Goal: Transaction & Acquisition: Purchase product/service

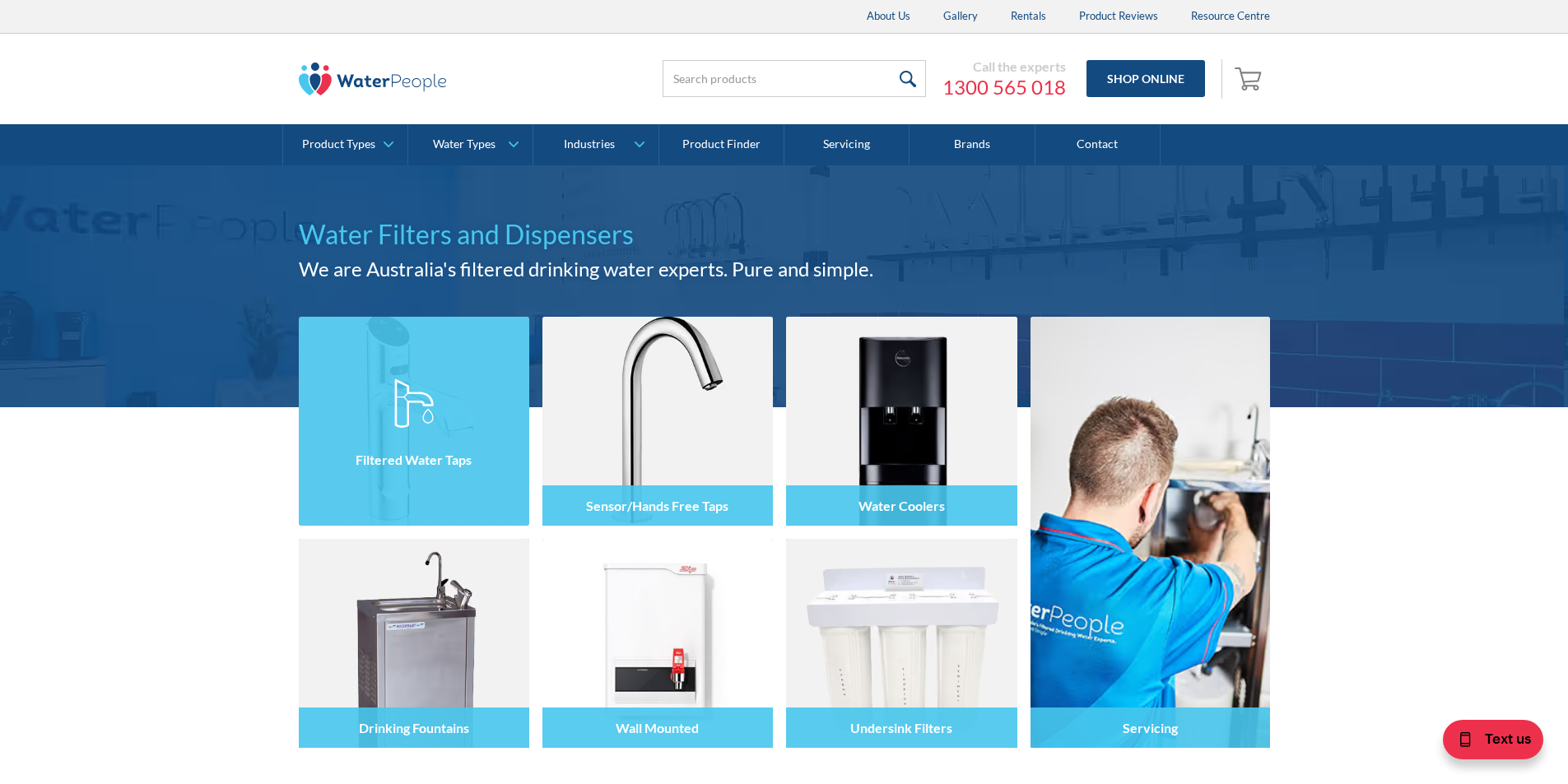
click at [436, 385] on img at bounding box center [413, 421] width 230 height 209
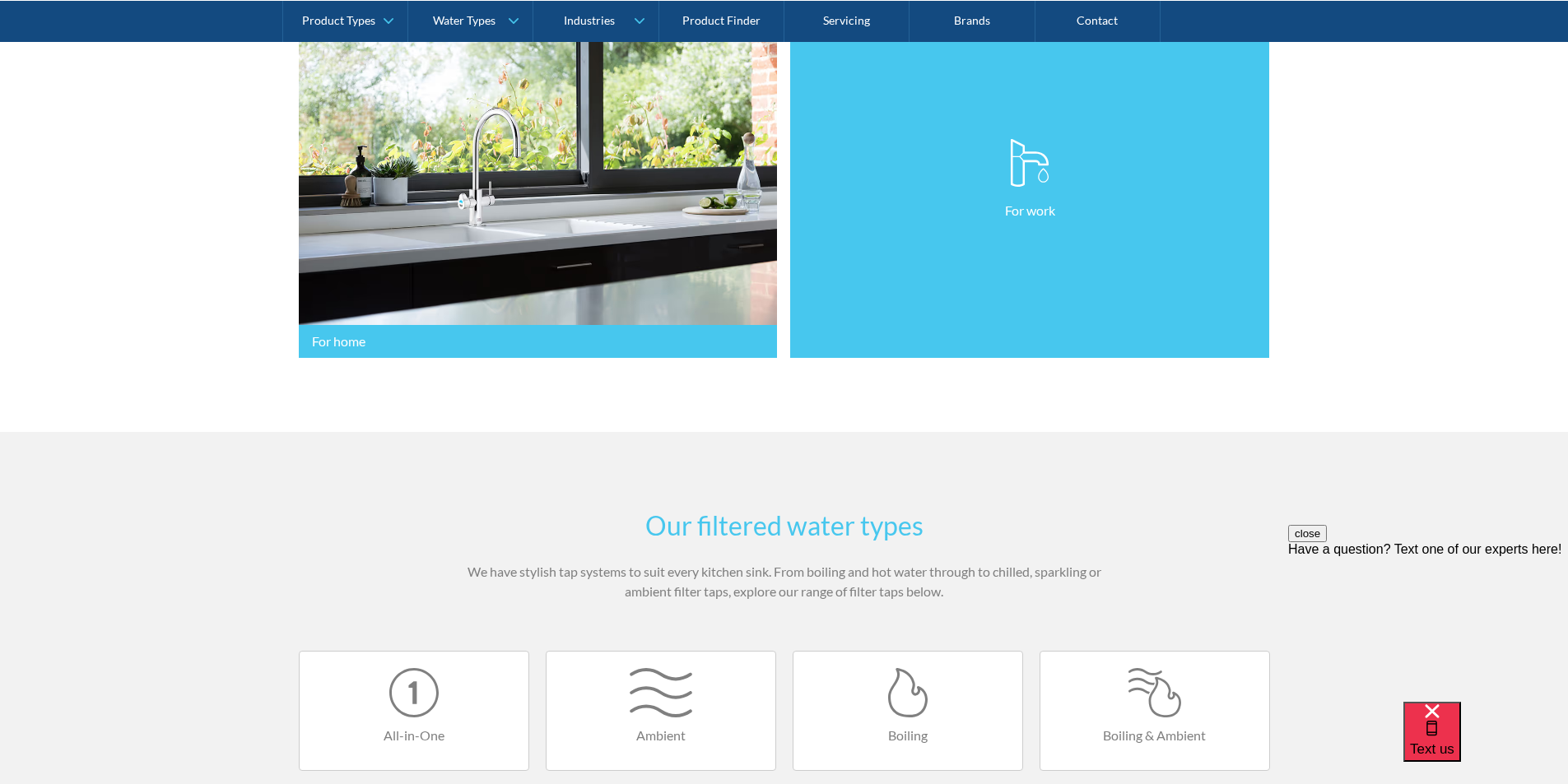
click at [945, 307] on link "For work" at bounding box center [1029, 180] width 479 height 358
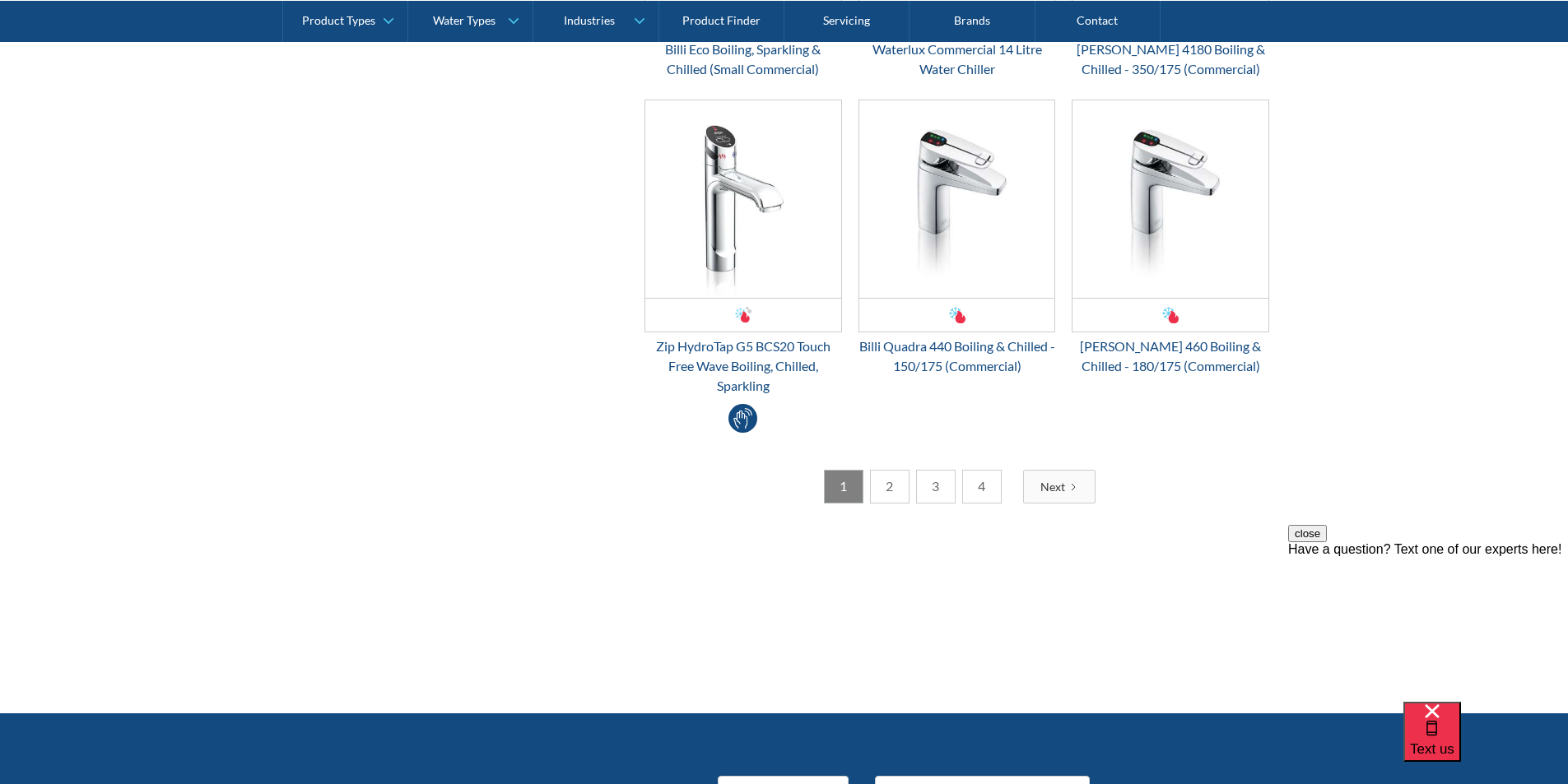
scroll to position [3292, 0]
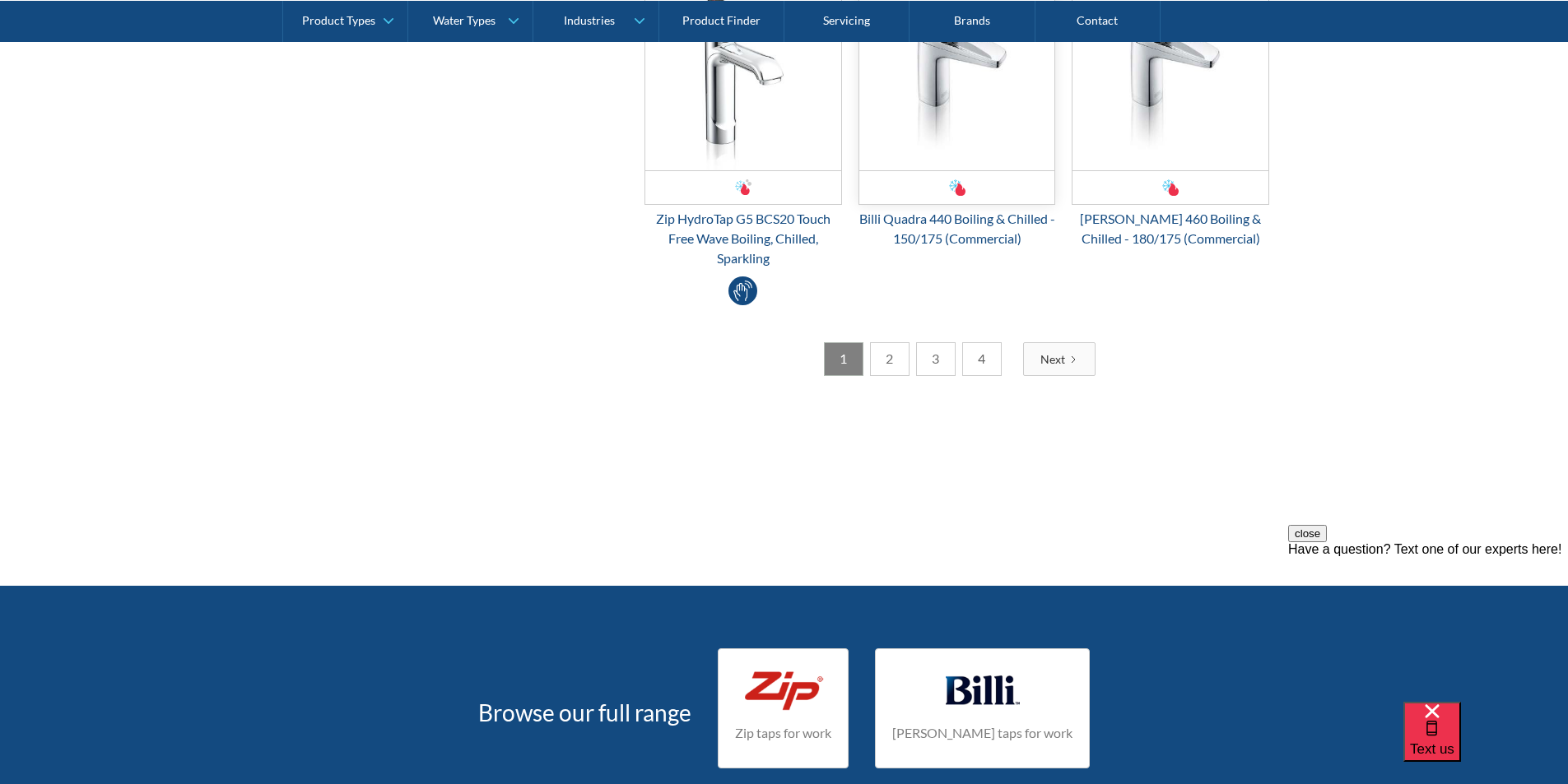
click at [939, 112] on img "Email Form 3" at bounding box center [957, 71] width 196 height 197
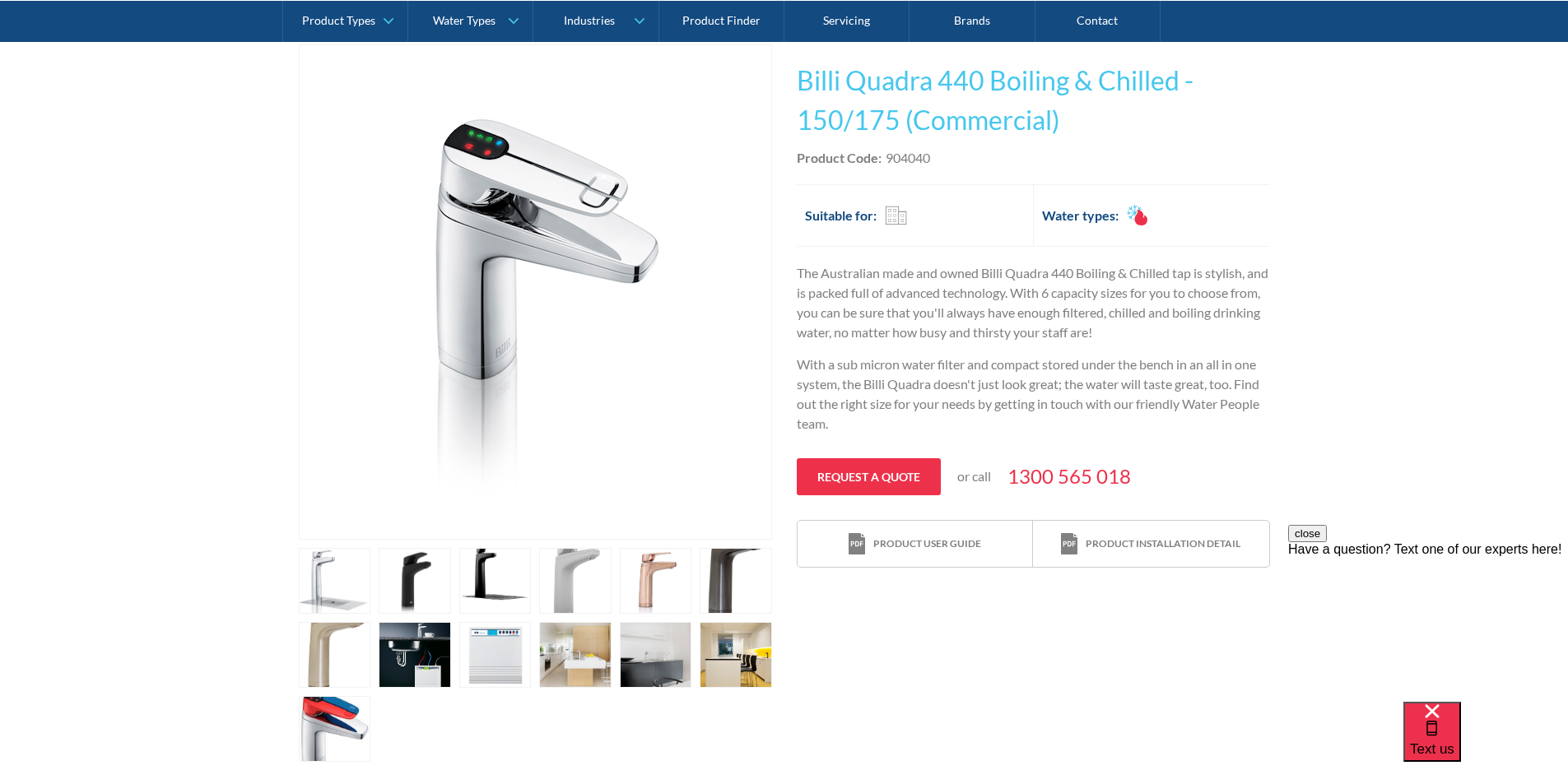
click at [371, 578] on link "open lightbox" at bounding box center [335, 581] width 73 height 66
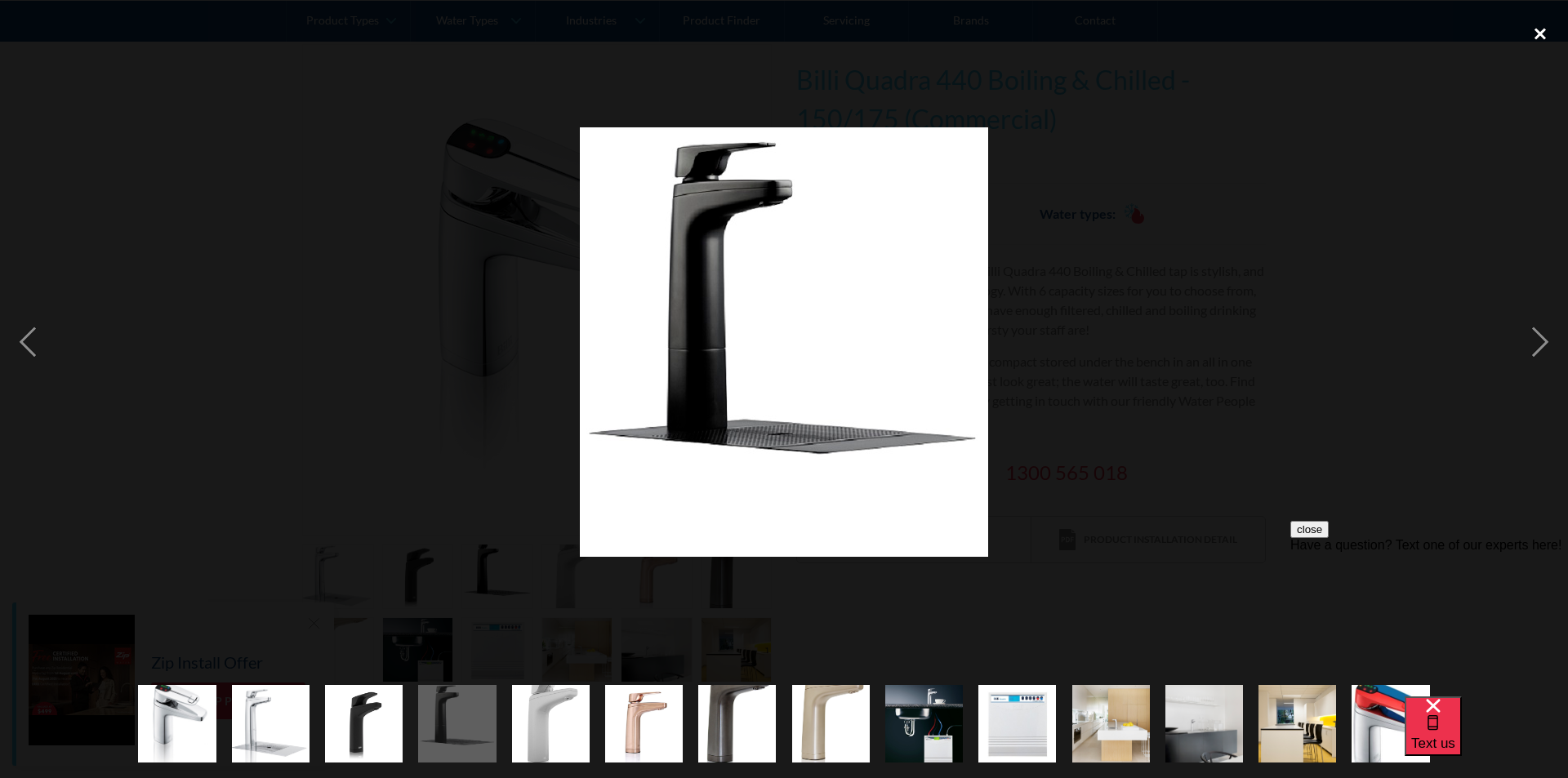
click at [1531, 34] on div "close lightbox" at bounding box center [1540, 33] width 56 height 36
